Goal: Browse casually

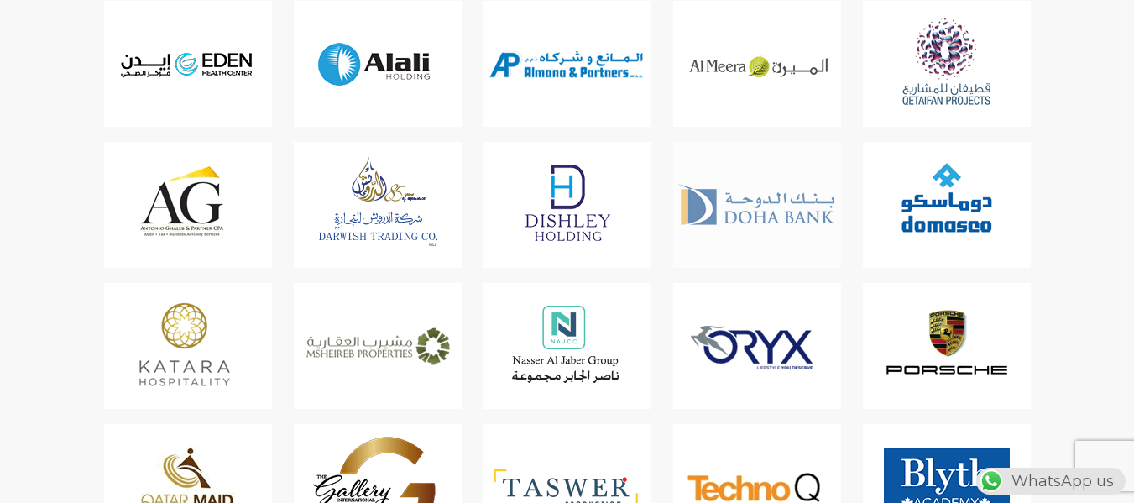
scroll to position [0, 442]
click at [344, 327] on img at bounding box center [378, 346] width 168 height 126
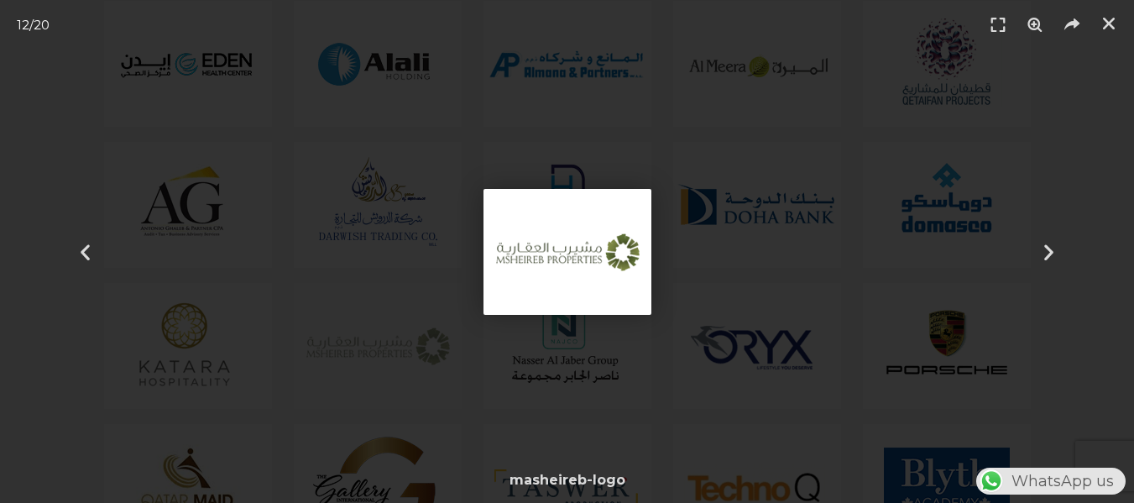
scroll to position [0, 0]
click at [390, 358] on div "12 / 20" at bounding box center [567, 251] width 1016 height 385
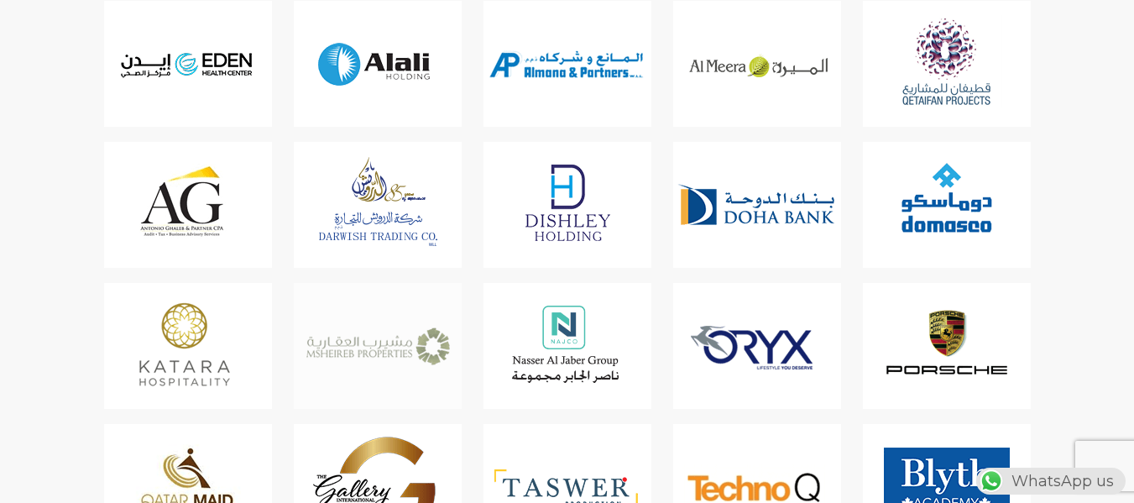
click at [360, 323] on img at bounding box center [378, 346] width 168 height 126
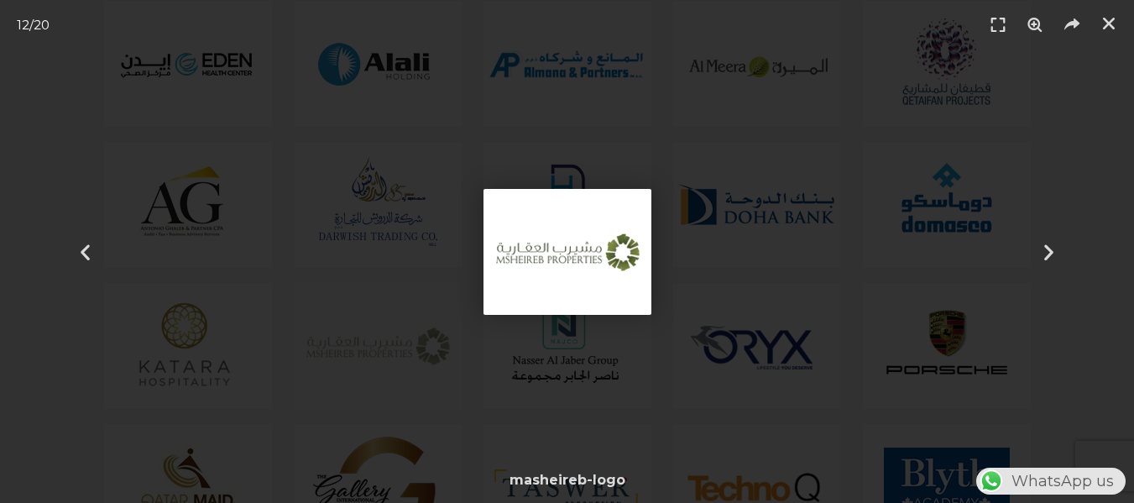
click at [521, 278] on img "12 / 20" at bounding box center [567, 252] width 168 height 126
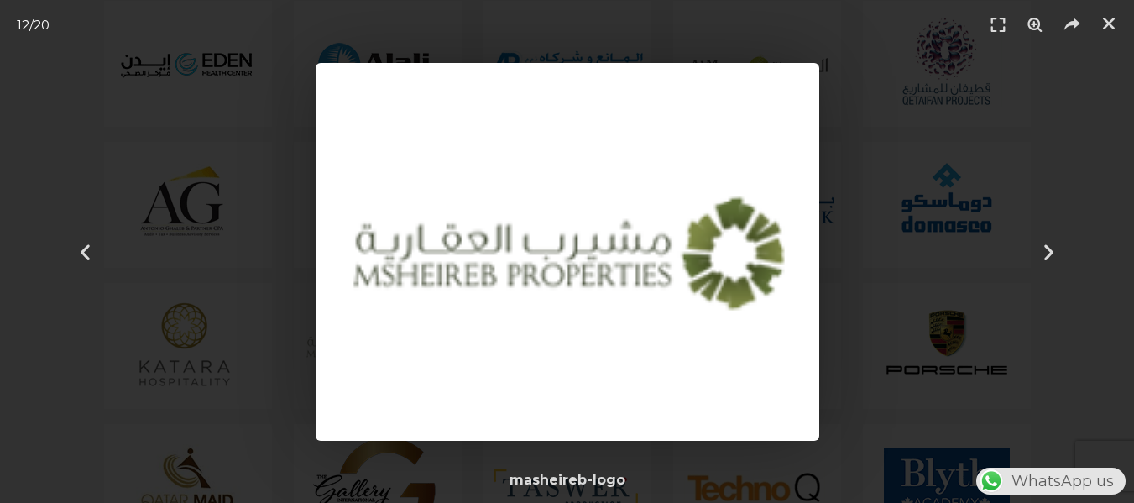
click at [430, 306] on img "12 / 20" at bounding box center [568, 252] width 504 height 378
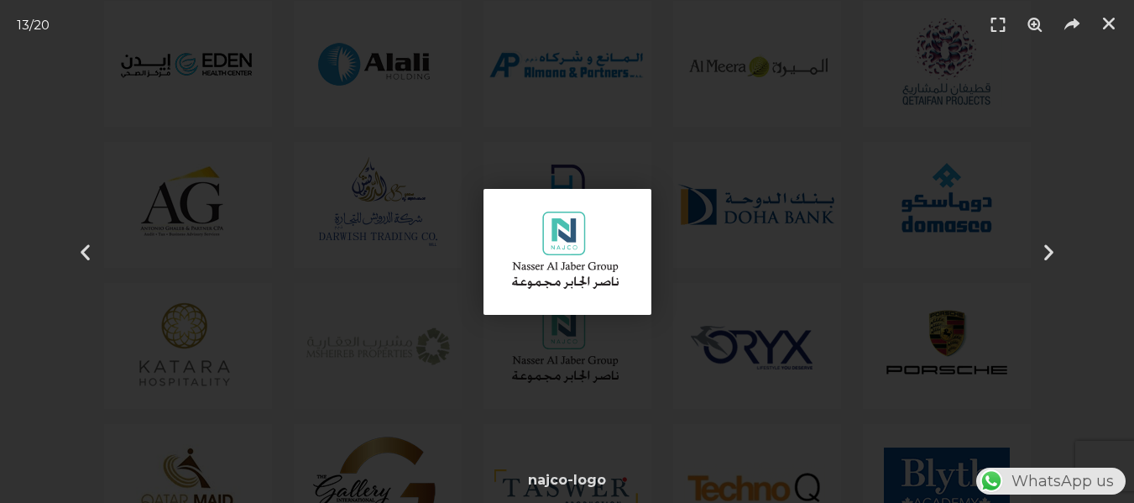
click at [430, 306] on div "13 / 20" at bounding box center [567, 251] width 1016 height 385
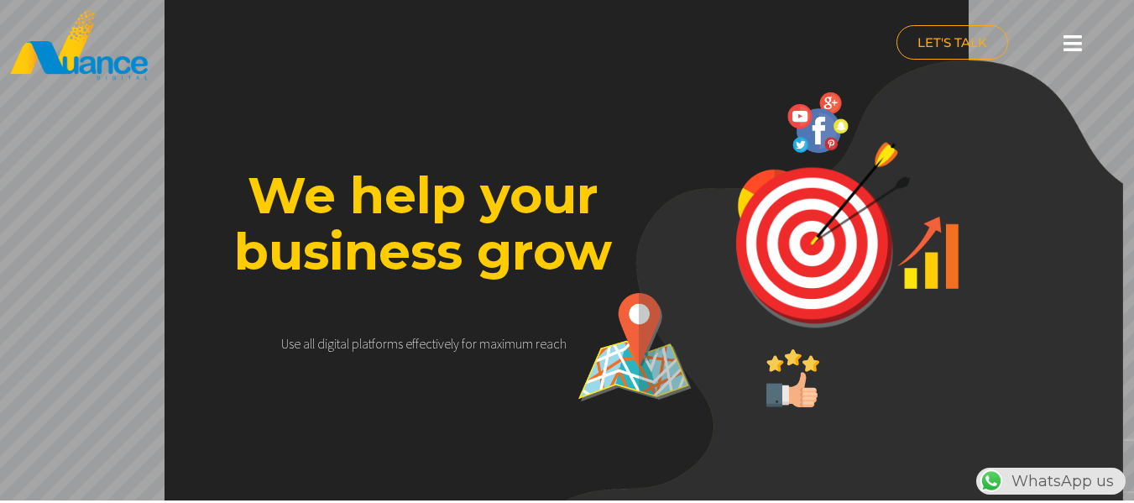
scroll to position [0, 0]
